Goal: Check status: Check status

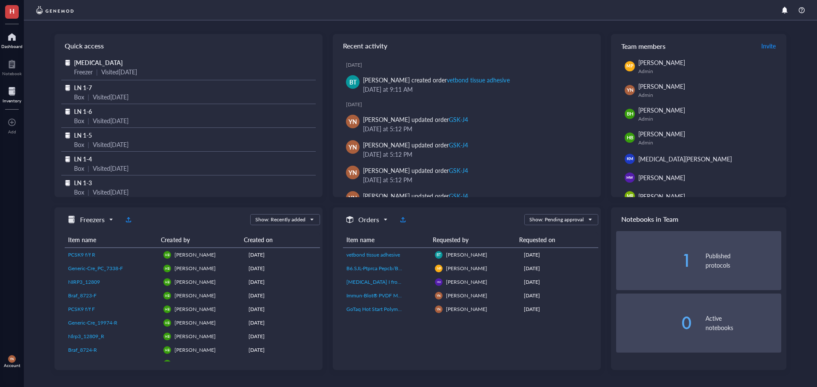
click at [12, 100] on div "Inventory" at bounding box center [12, 100] width 19 height 5
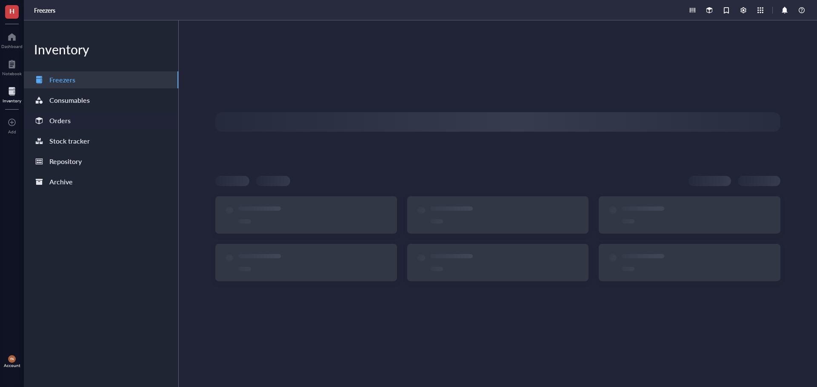
click at [83, 120] on div "Orders" at bounding box center [101, 120] width 154 height 17
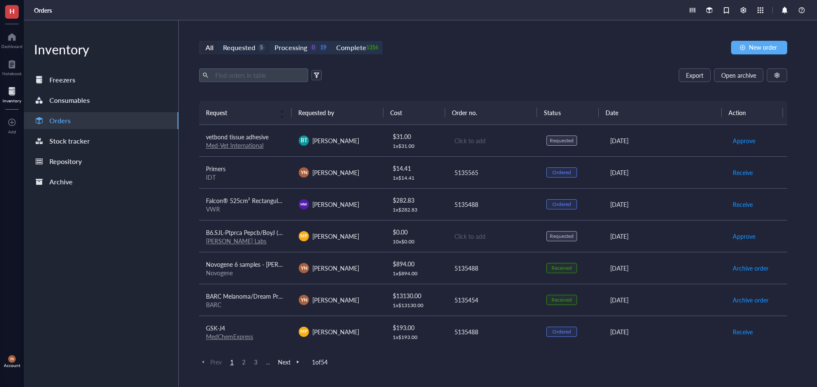
click at [249, 48] on div "Requested" at bounding box center [239, 48] width 32 height 12
click at [218, 42] on input "Requested 5" at bounding box center [218, 42] width 0 height 0
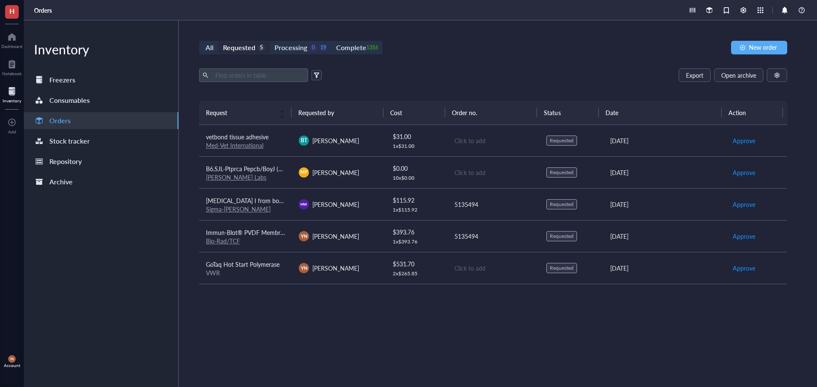
click at [257, 135] on span "vetbond tissue adhesive" at bounding box center [237, 137] width 63 height 9
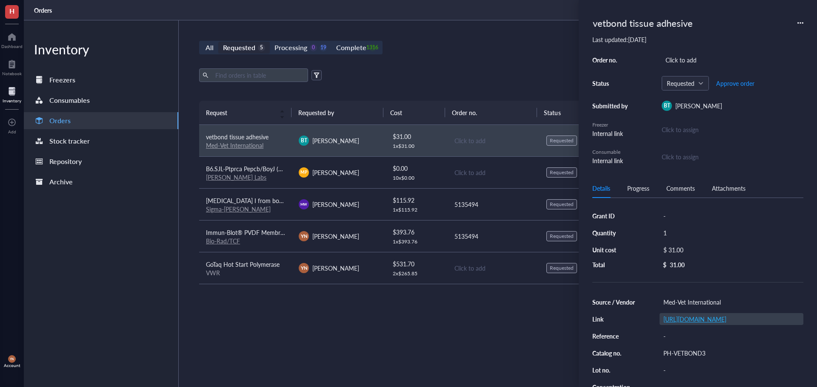
click at [691, 324] on link "[URL][DOMAIN_NAME]" at bounding box center [694, 319] width 63 height 9
click at [423, 72] on div "Export Open archive" at bounding box center [493, 75] width 588 height 14
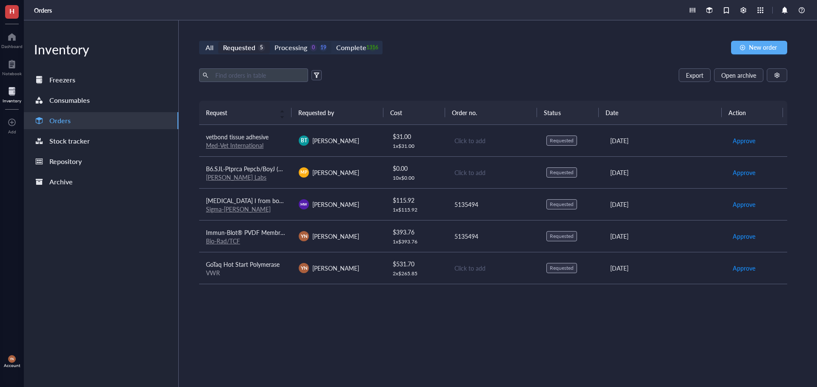
click at [310, 48] on div "0" at bounding box center [313, 47] width 7 height 7
click at [270, 42] on input "Processing 0 19" at bounding box center [270, 42] width 0 height 0
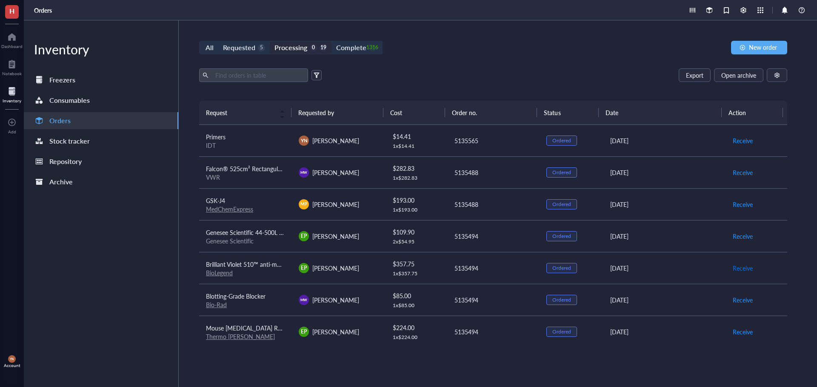
click at [735, 264] on span "Receive" at bounding box center [742, 268] width 20 height 9
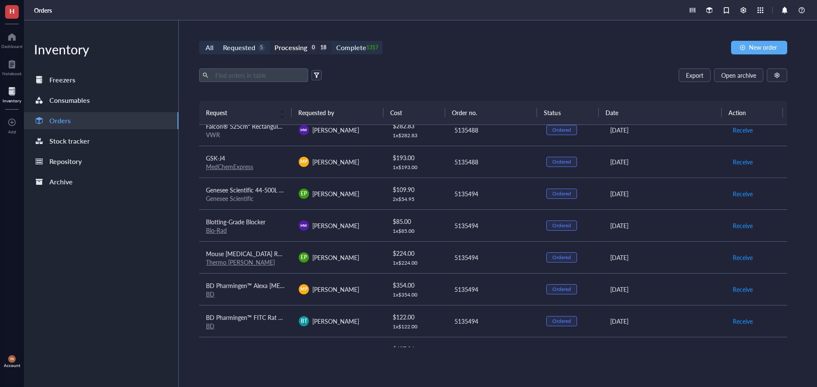
scroll to position [85, 0]
